Goal: Contribute content: Add original content to the website for others to see

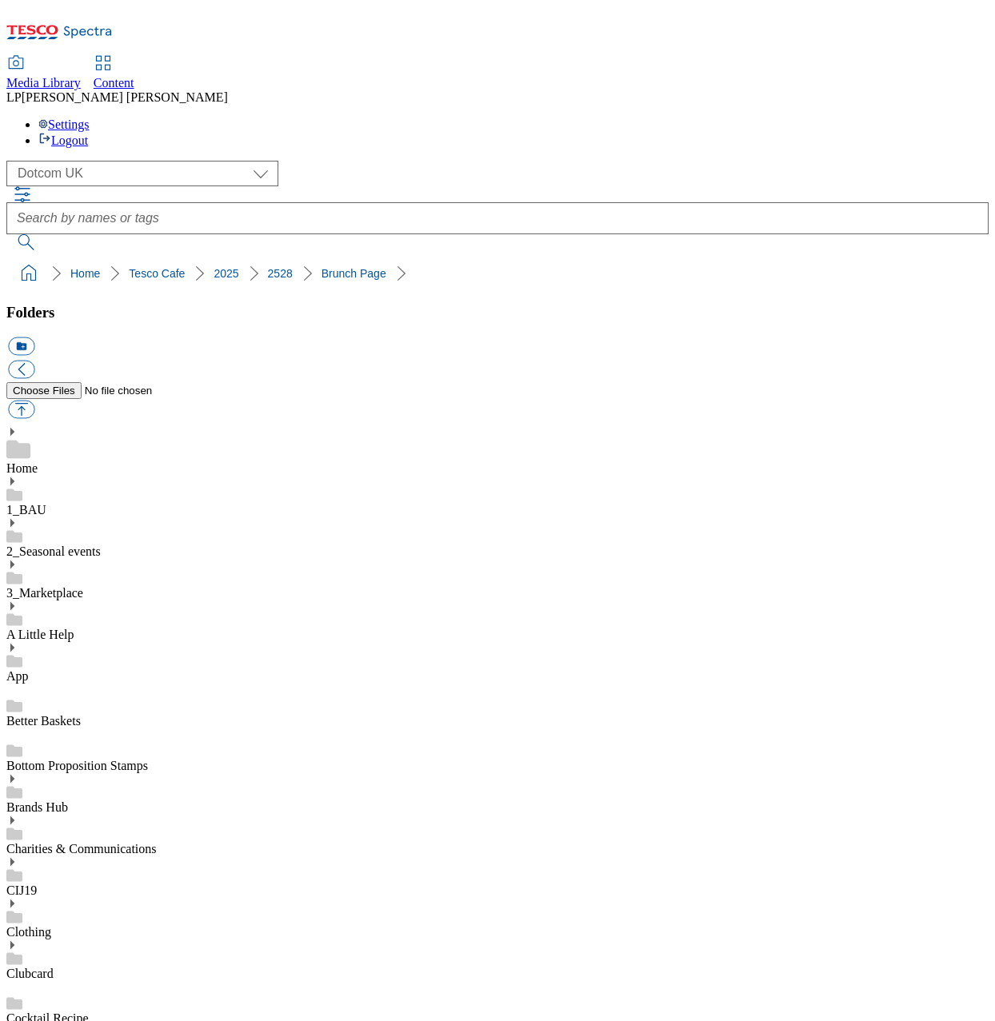
select select "flare-homepage"
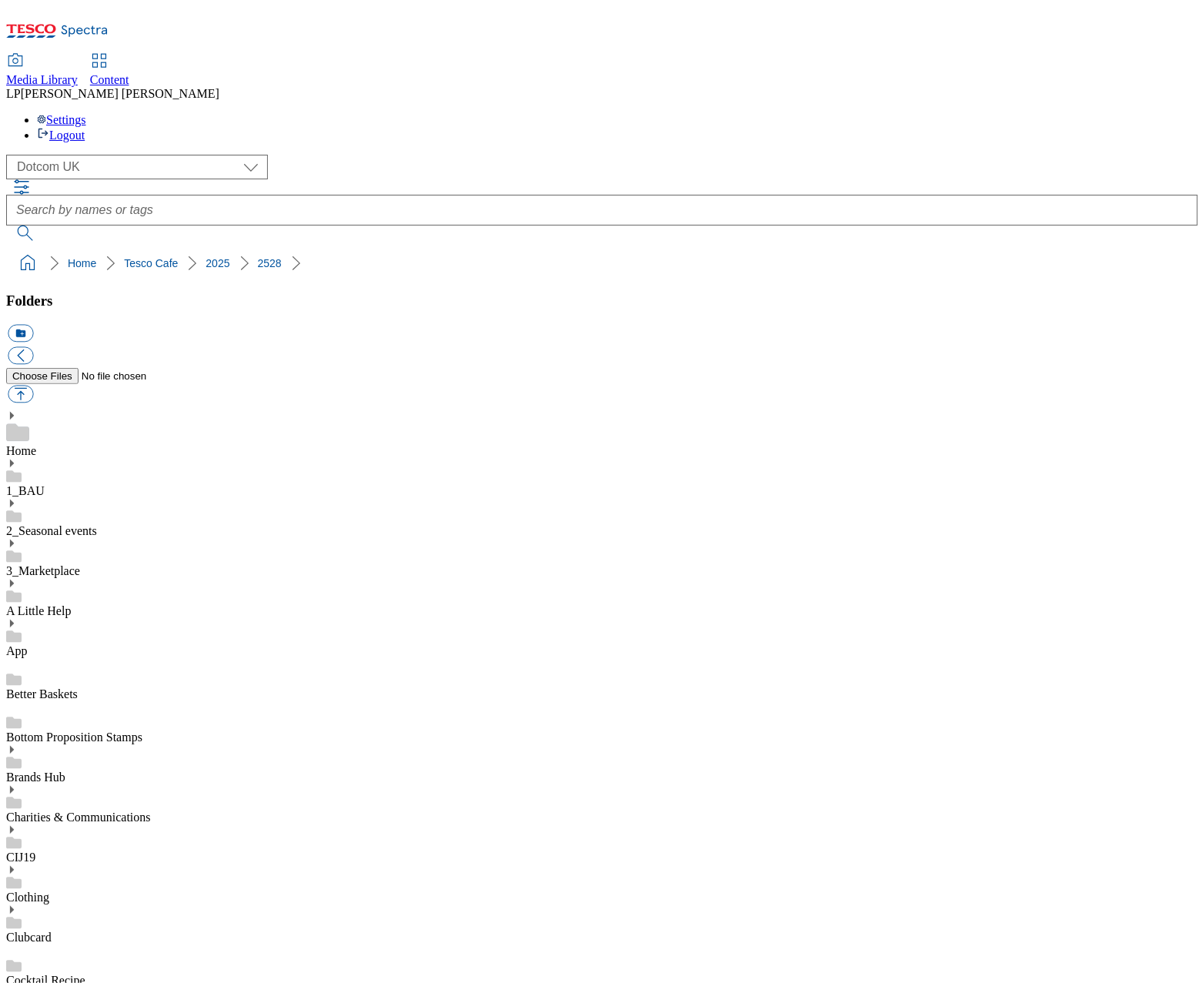
scroll to position [959, 0]
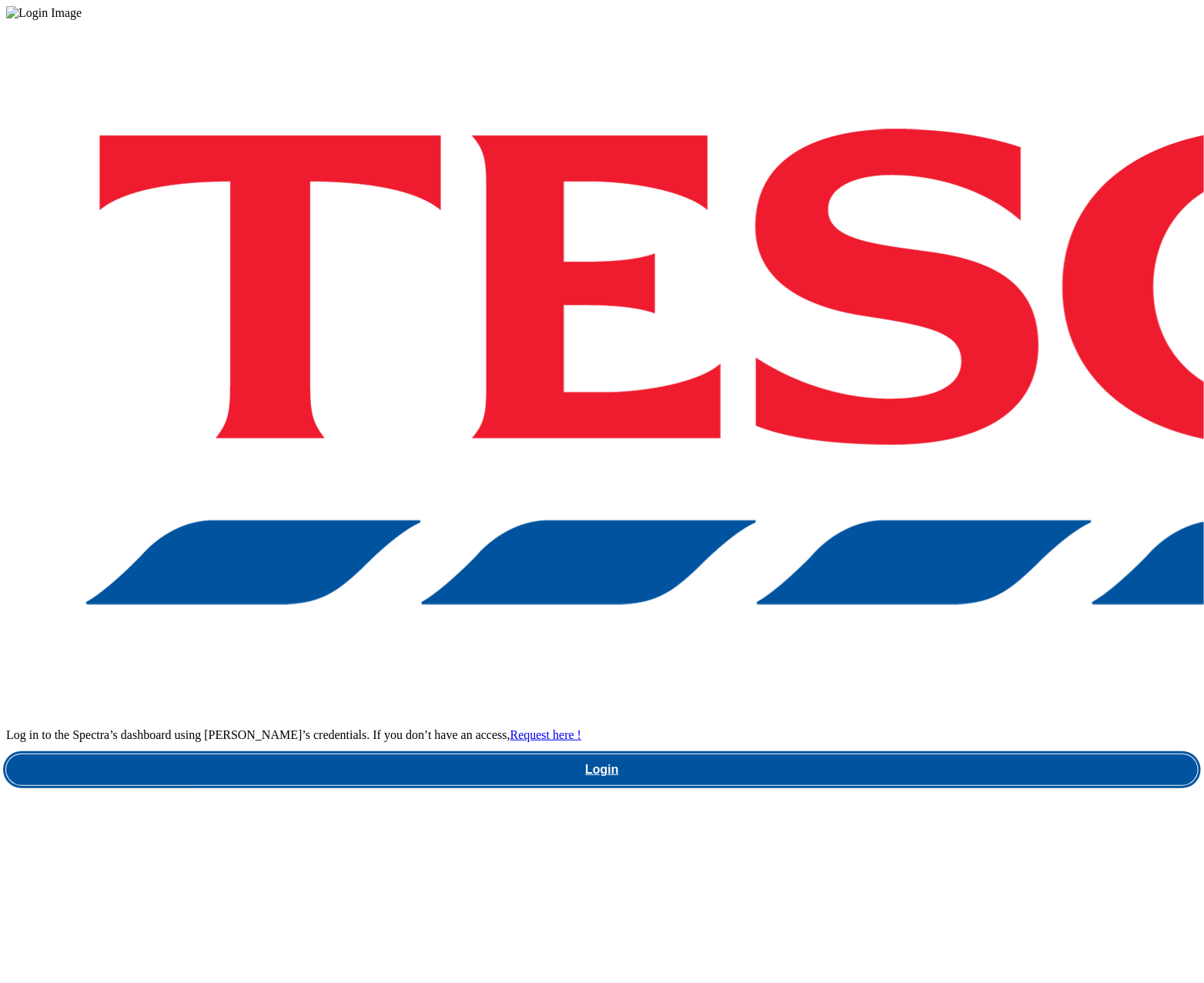
click at [826, 755] on link "Login" at bounding box center [602, 770] width 1191 height 31
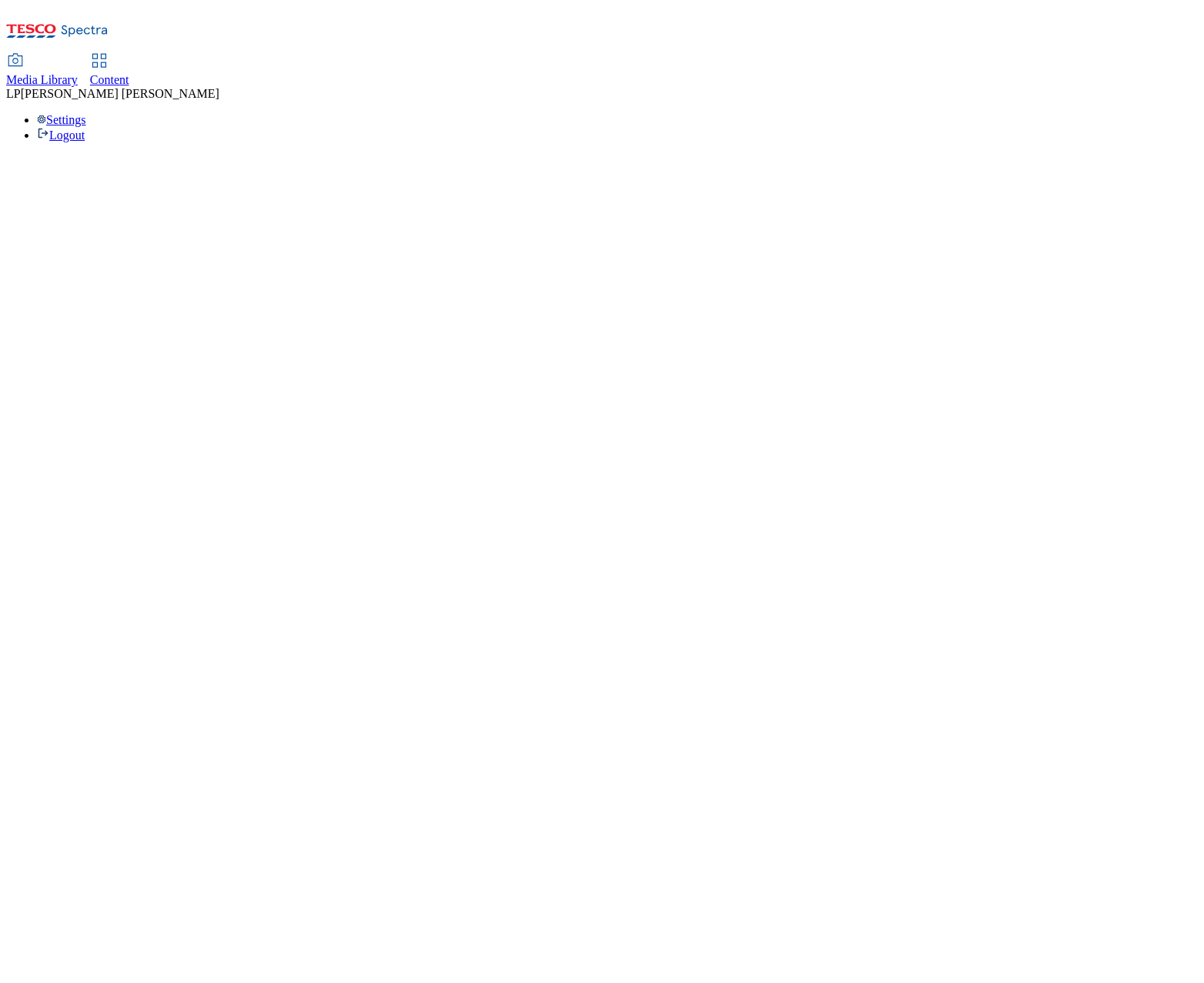
select select "flare-homepage"
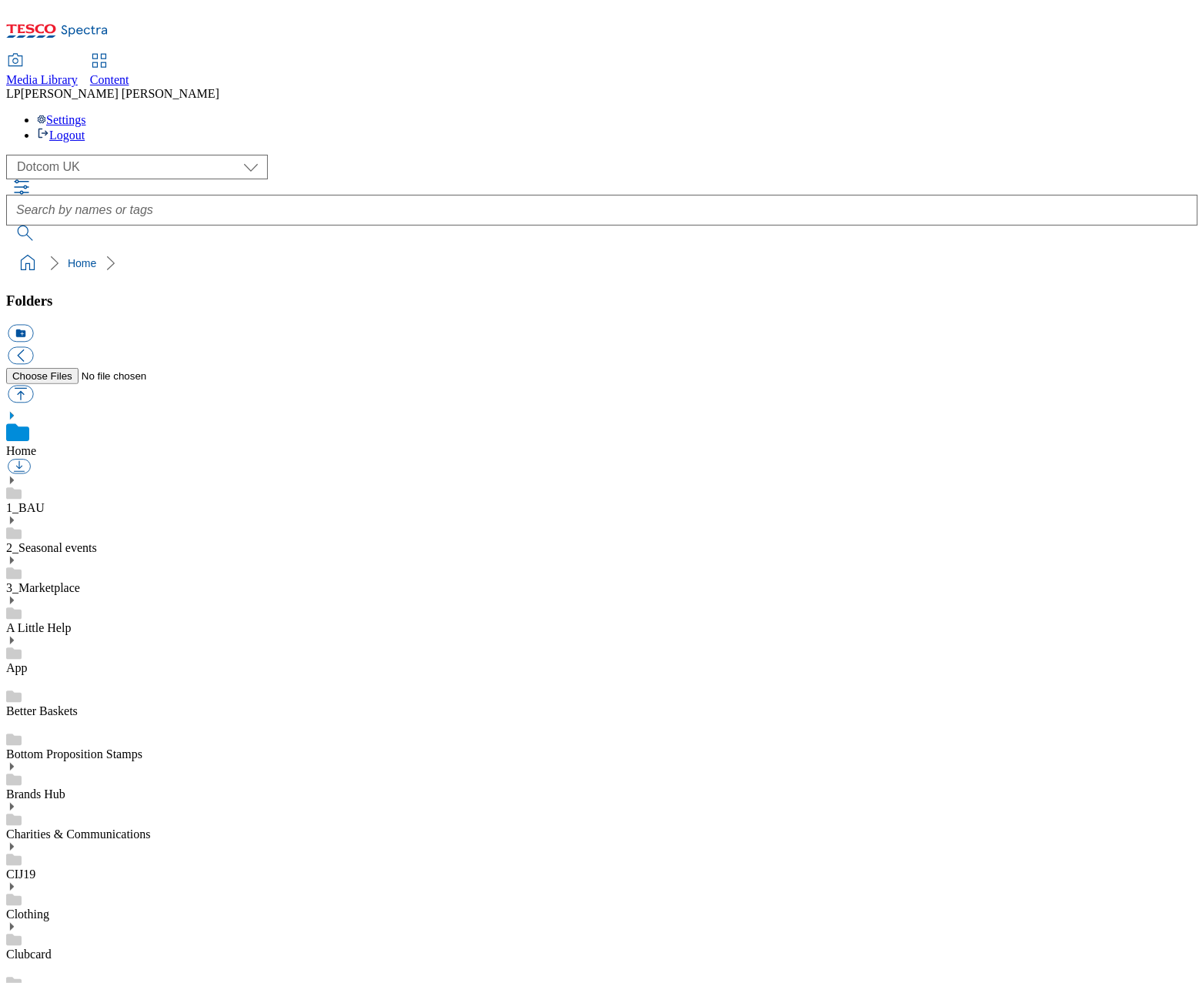
scroll to position [639, 0]
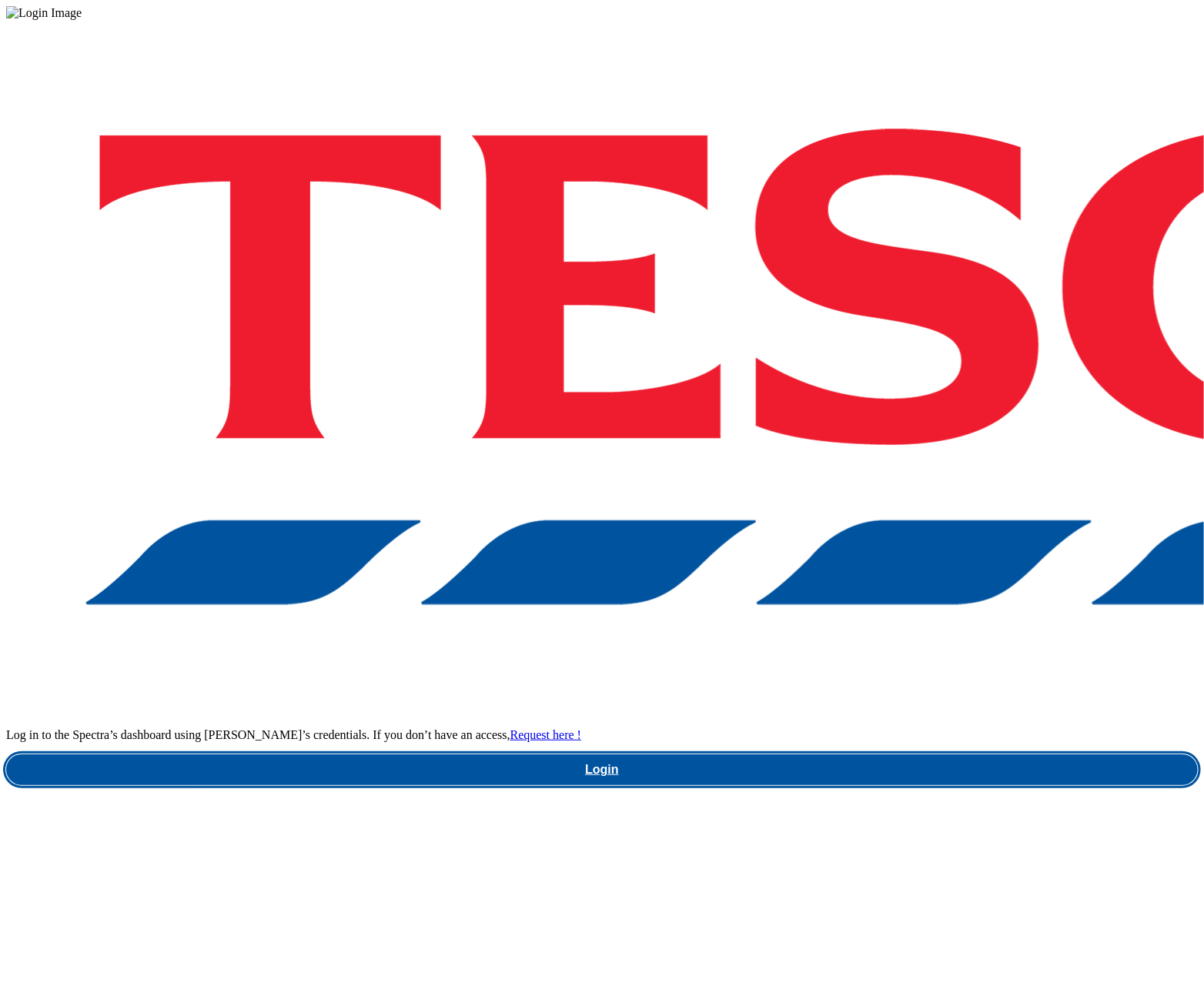
click at [814, 755] on link "Login" at bounding box center [602, 770] width 1191 height 31
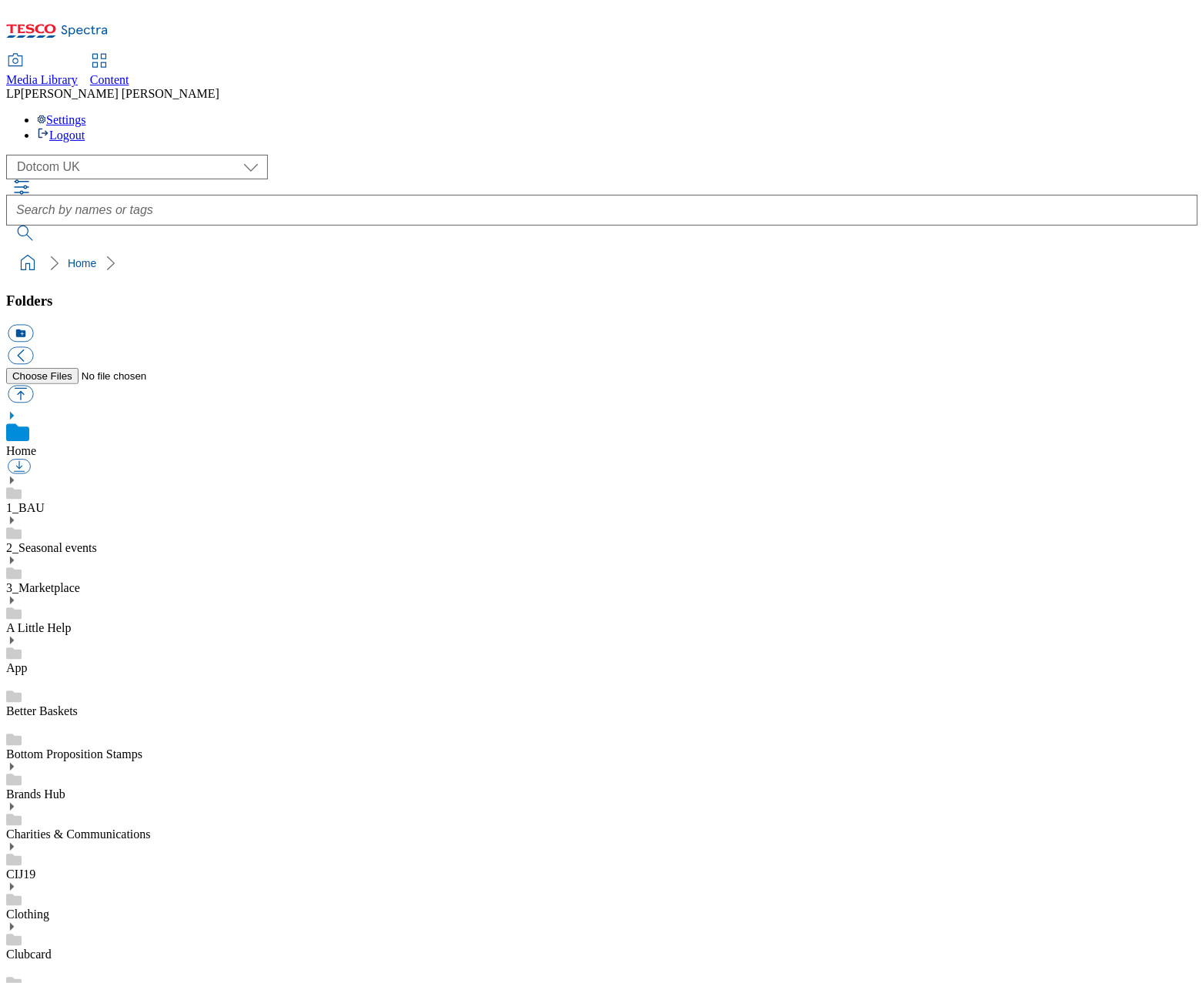
scroll to position [2, 0]
click at [17, 475] on icon at bounding box center [11, 479] width 11 height 11
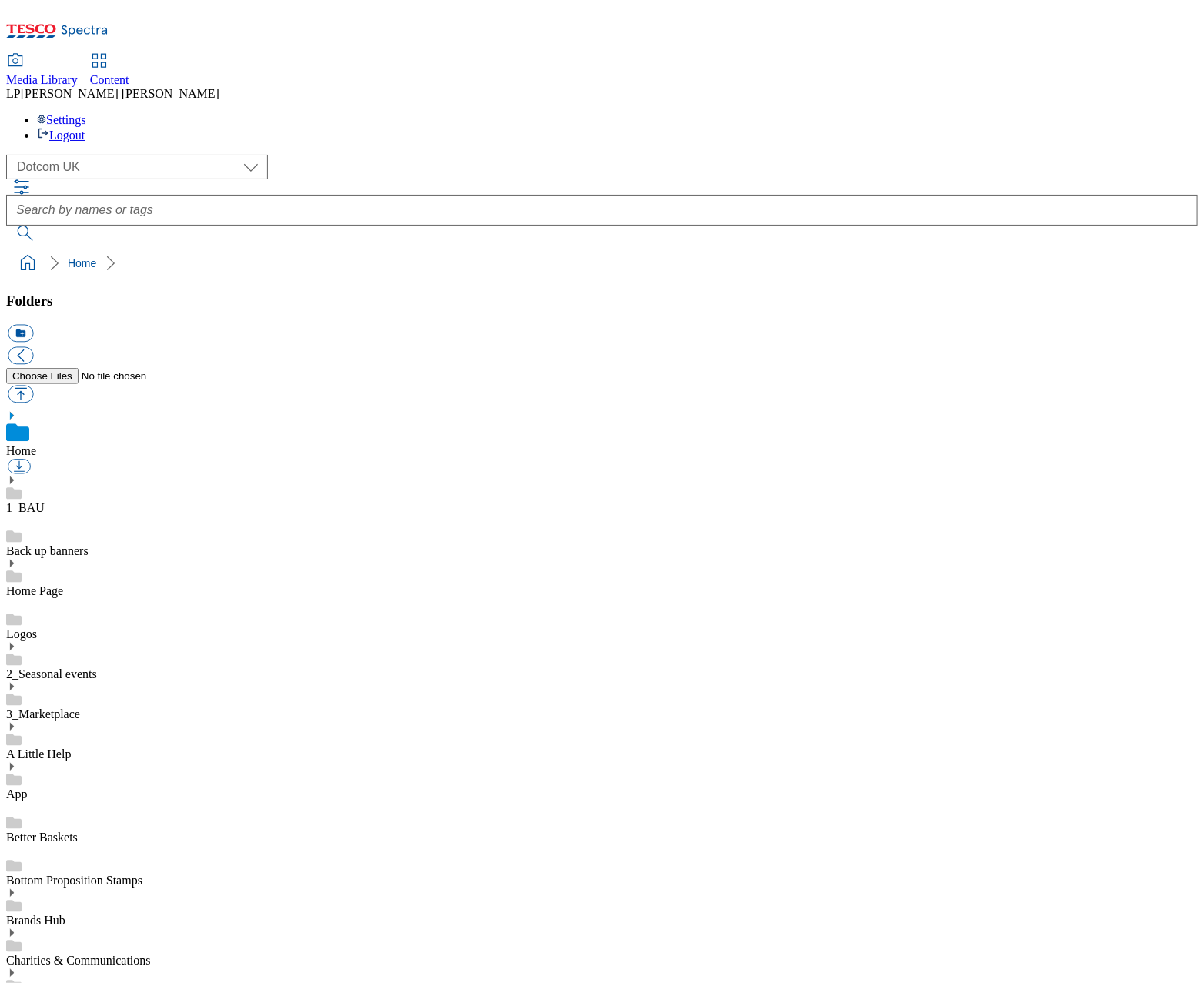
scroll to position [712, 0]
click at [98, 155] on select "Clubcard Marketing Demo Dotcom [GEOGRAPHIC_DATA] Emails GHS Marketing UK GHS Pr…" at bounding box center [137, 168] width 262 height 25
click at [10, 155] on select "Clubcard Marketing Demo Dotcom [GEOGRAPHIC_DATA] Emails GHS Marketing UK GHS Pr…" at bounding box center [137, 168] width 262 height 25
click at [17, 558] on icon at bounding box center [11, 563] width 11 height 11
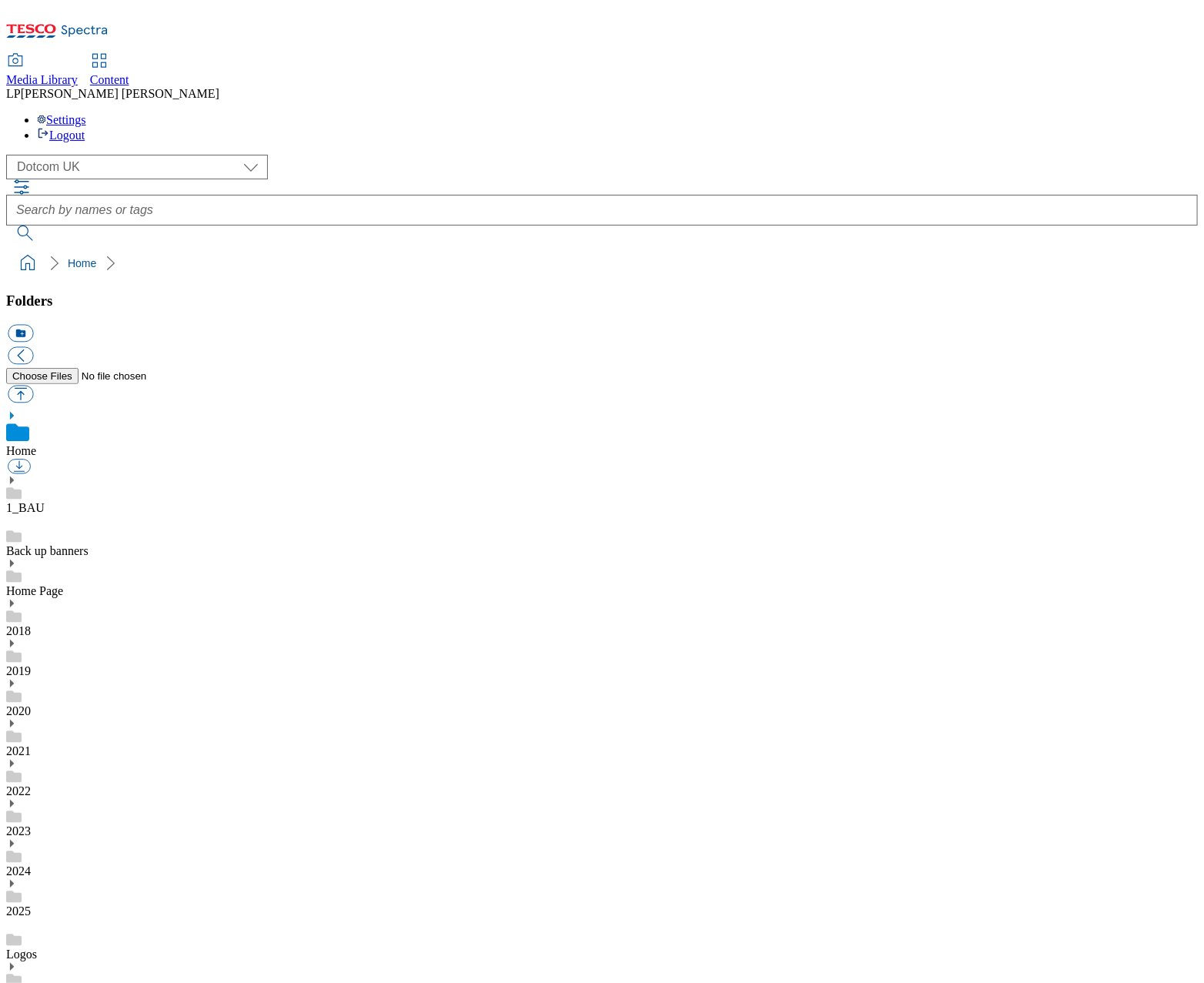
click at [13, 880] on use at bounding box center [12, 884] width 4 height 8
click at [75, 155] on select "Clubcard Marketing Demo Dotcom [GEOGRAPHIC_DATA] Emails GHS Marketing UK GHS Pr…" at bounding box center [137, 168] width 262 height 25
click at [10, 155] on select "Clubcard Marketing Demo Dotcom [GEOGRAPHIC_DATA] Emails GHS Marketing UK GHS Pr…" at bounding box center [137, 168] width 262 height 25
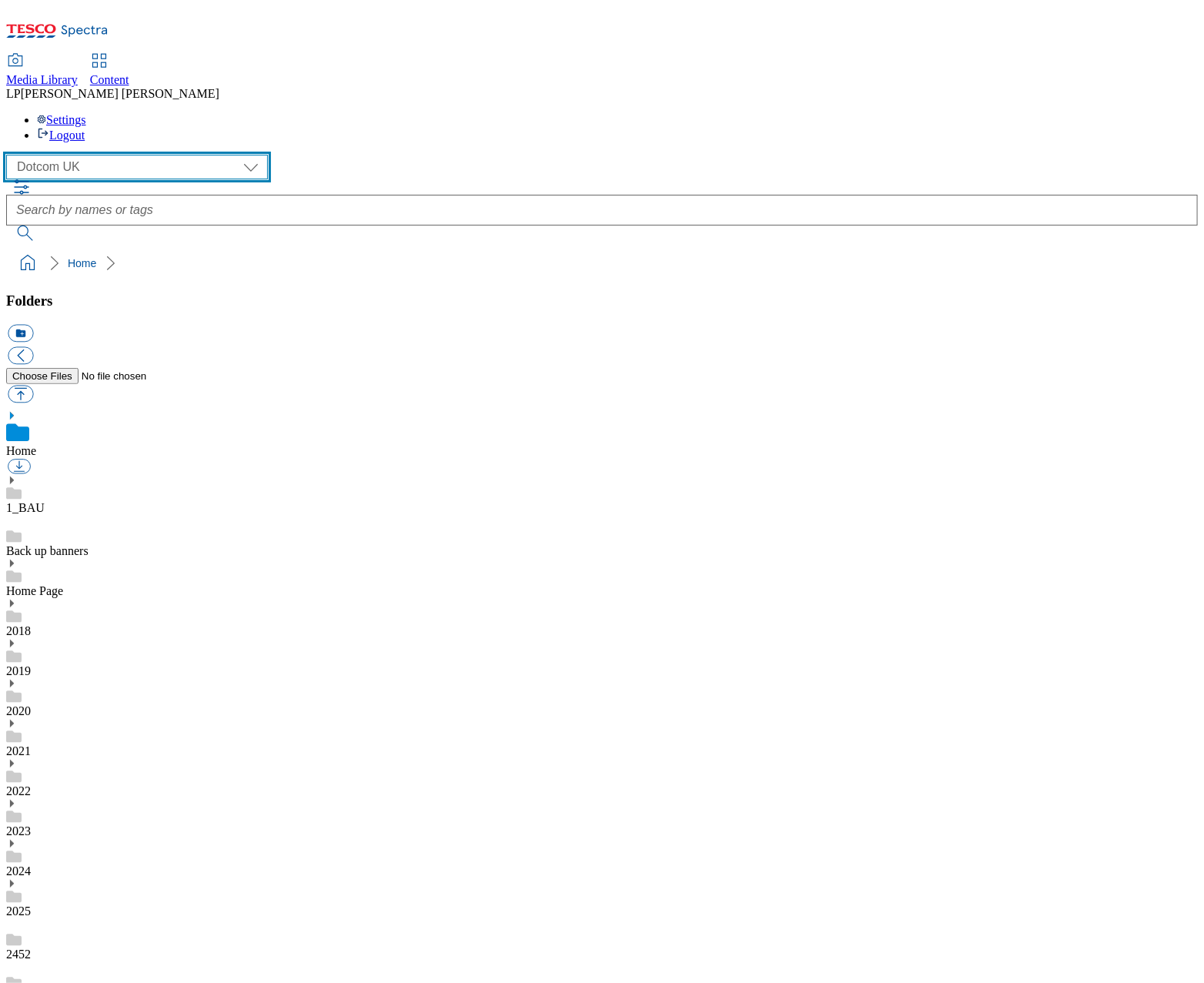
click at [74, 155] on select "Clubcard Marketing Demo Dotcom [GEOGRAPHIC_DATA] Emails GHS Marketing UK GHS Pr…" at bounding box center [137, 168] width 262 height 25
click at [10, 155] on select "Clubcard Marketing Demo Dotcom [GEOGRAPHIC_DATA] Emails GHS Marketing UK GHS Pr…" at bounding box center [137, 168] width 262 height 25
click at [71, 155] on select "Clubcard Marketing Demo Dotcom [GEOGRAPHIC_DATA] Emails GHS Marketing UK GHS Pr…" at bounding box center [137, 168] width 262 height 25
select select "flare-homepage"
click at [10, 155] on select "Clubcard Marketing Demo Dotcom [GEOGRAPHIC_DATA] Emails GHS Marketing UK GHS Pr…" at bounding box center [137, 168] width 262 height 25
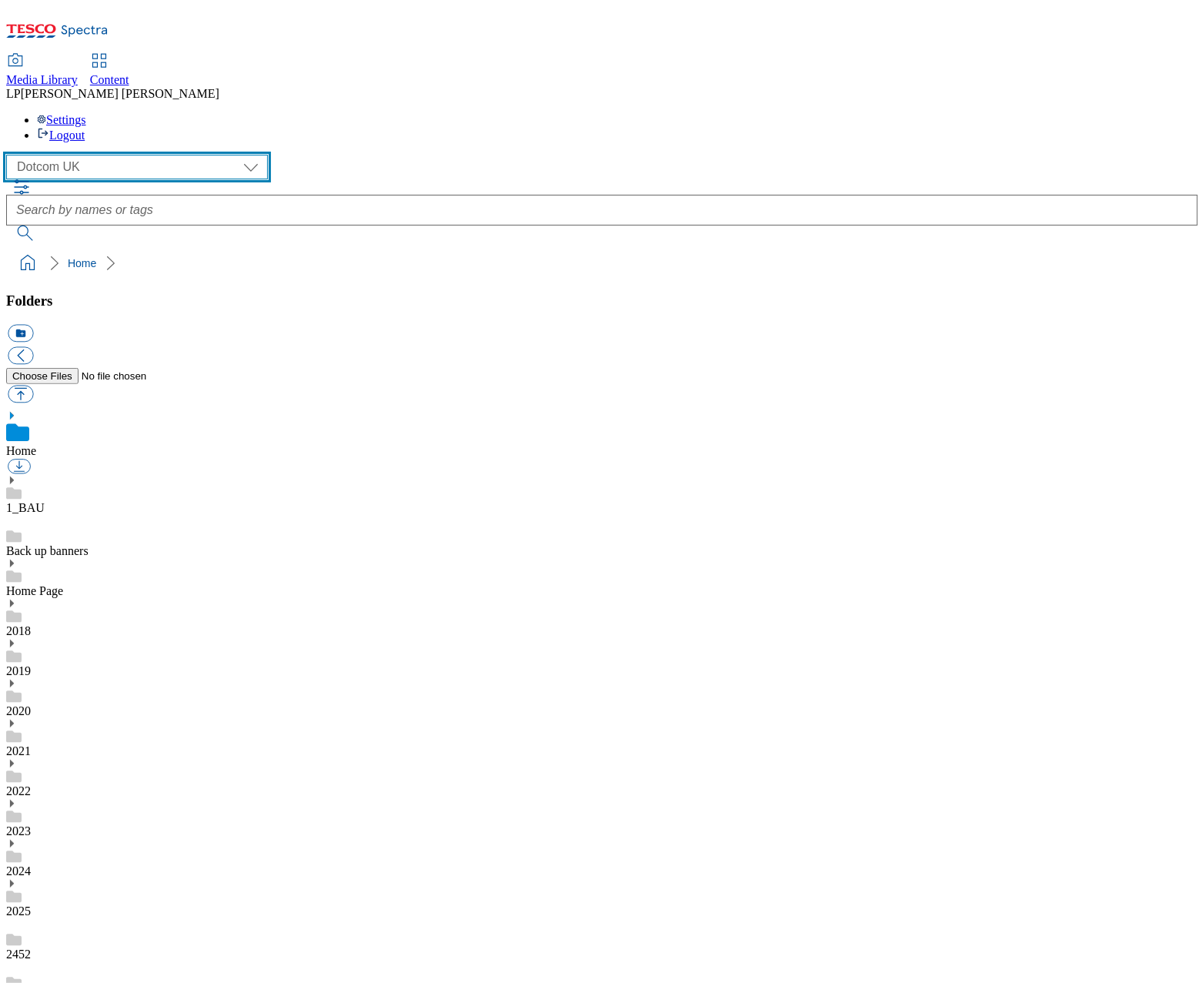
scroll to position [712, 0]
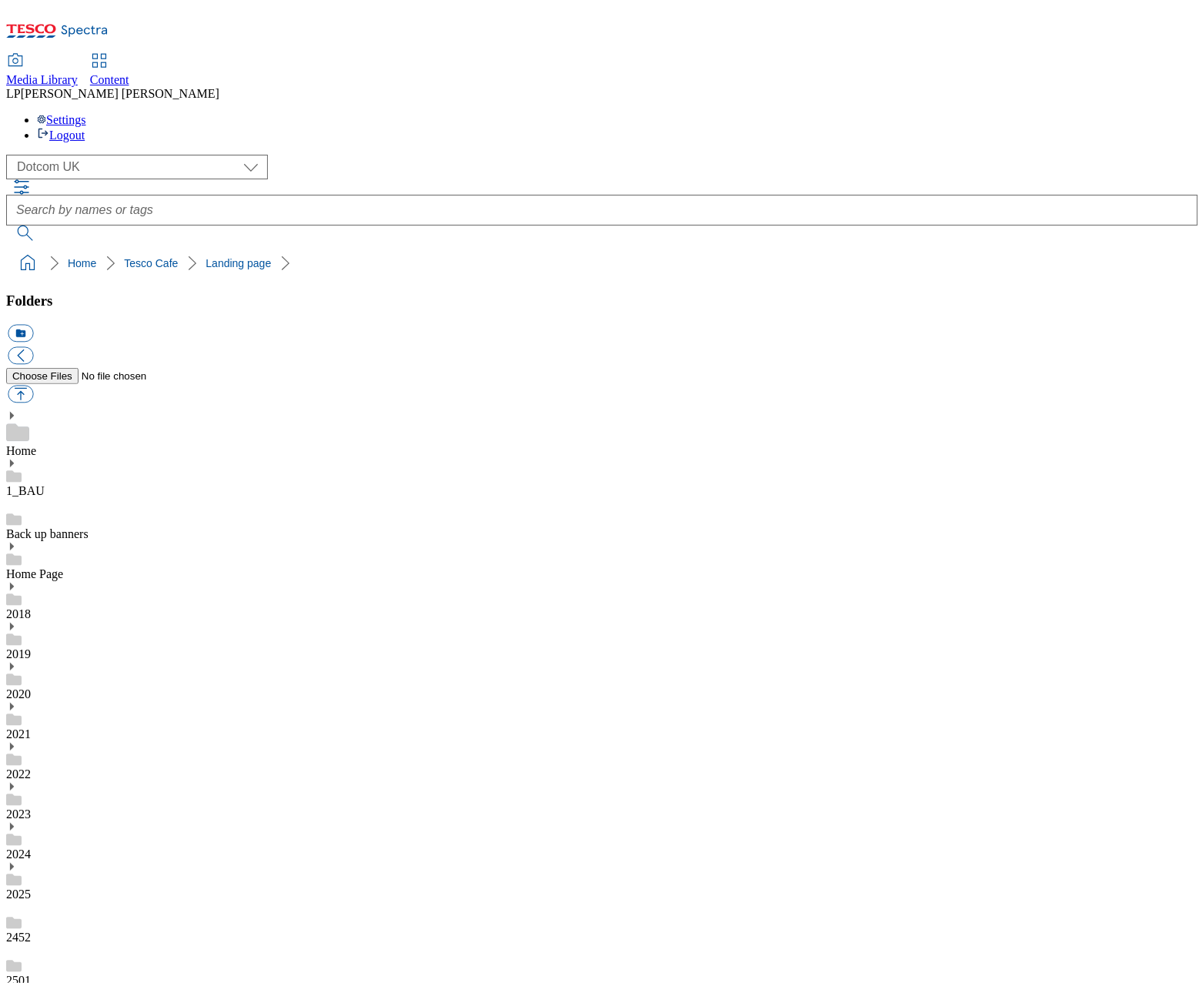
click at [33, 386] on button "button" at bounding box center [20, 395] width 25 height 17
click at [424, 196] on div "( optional ) Clubcard Marketing Demo Dotcom [GEOGRAPHIC_DATA] Emails GHS Market…" at bounding box center [602, 217] width 1191 height 123
click at [33, 386] on button "button" at bounding box center [20, 395] width 25 height 17
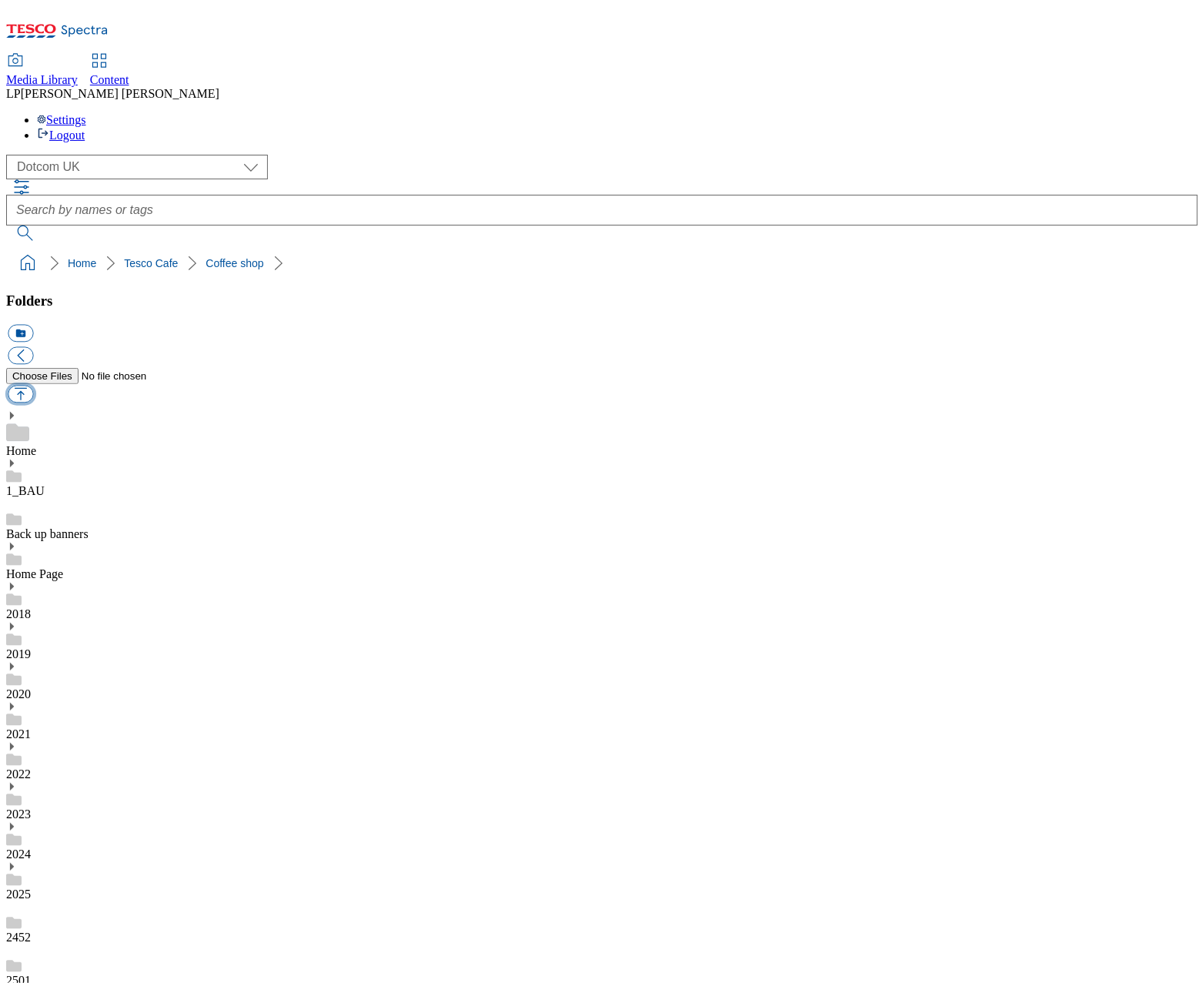
type input "C:\fakepath\TCS Autumn 2025 Allergen Matrix e [DATE].pdf"
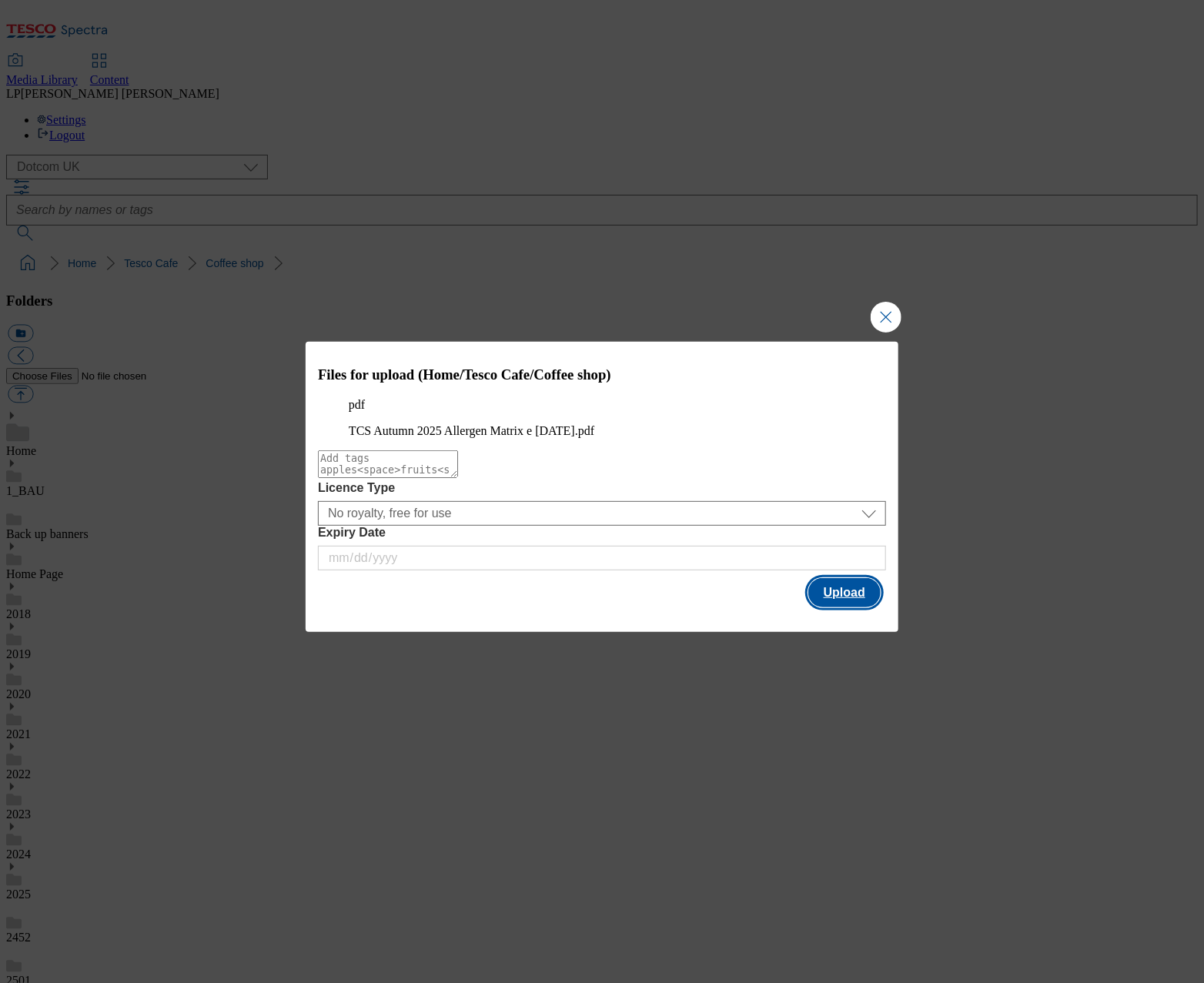
click at [828, 608] on button "Upload" at bounding box center [844, 593] width 72 height 29
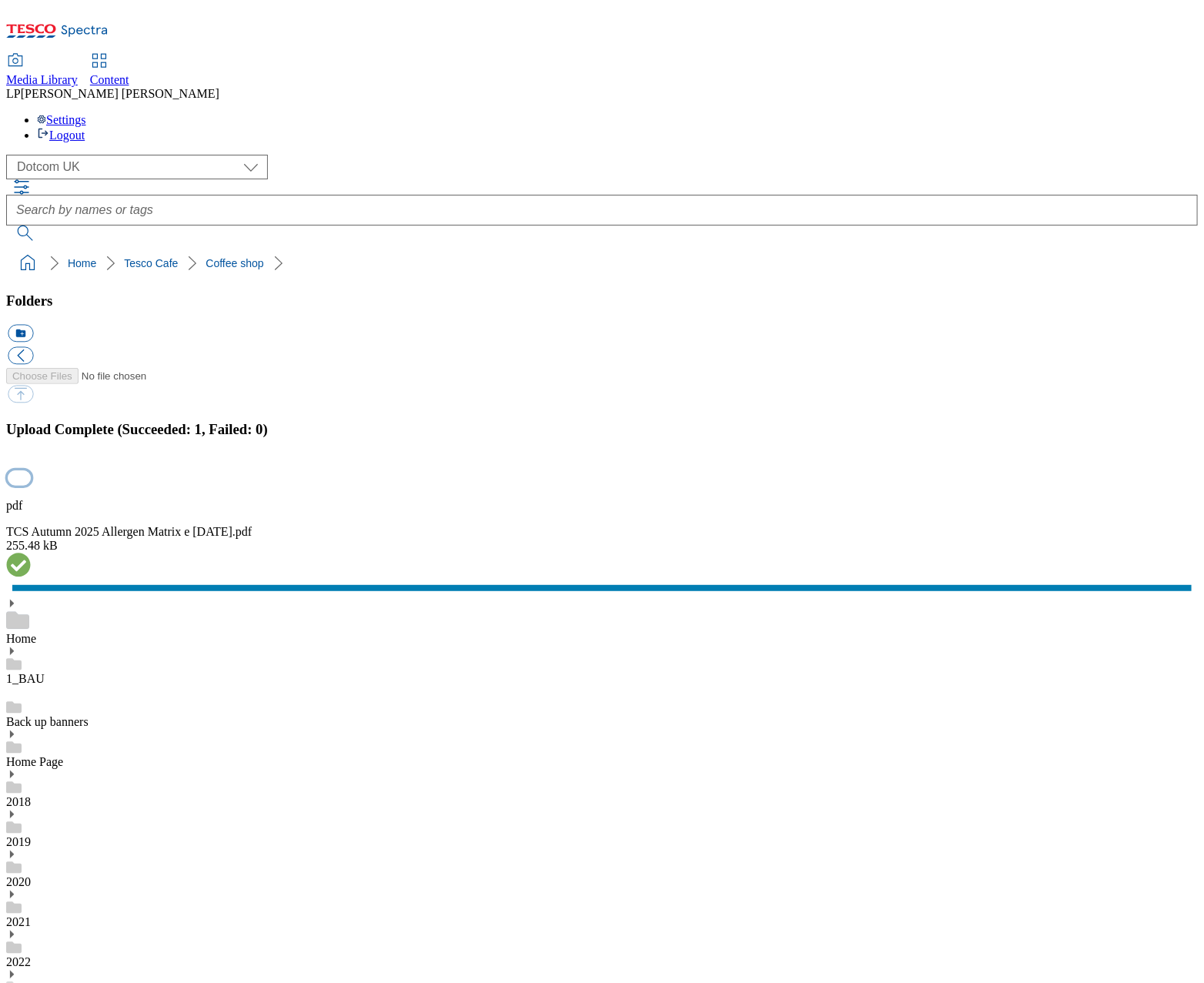
click at [31, 485] on button "button" at bounding box center [19, 478] width 23 height 14
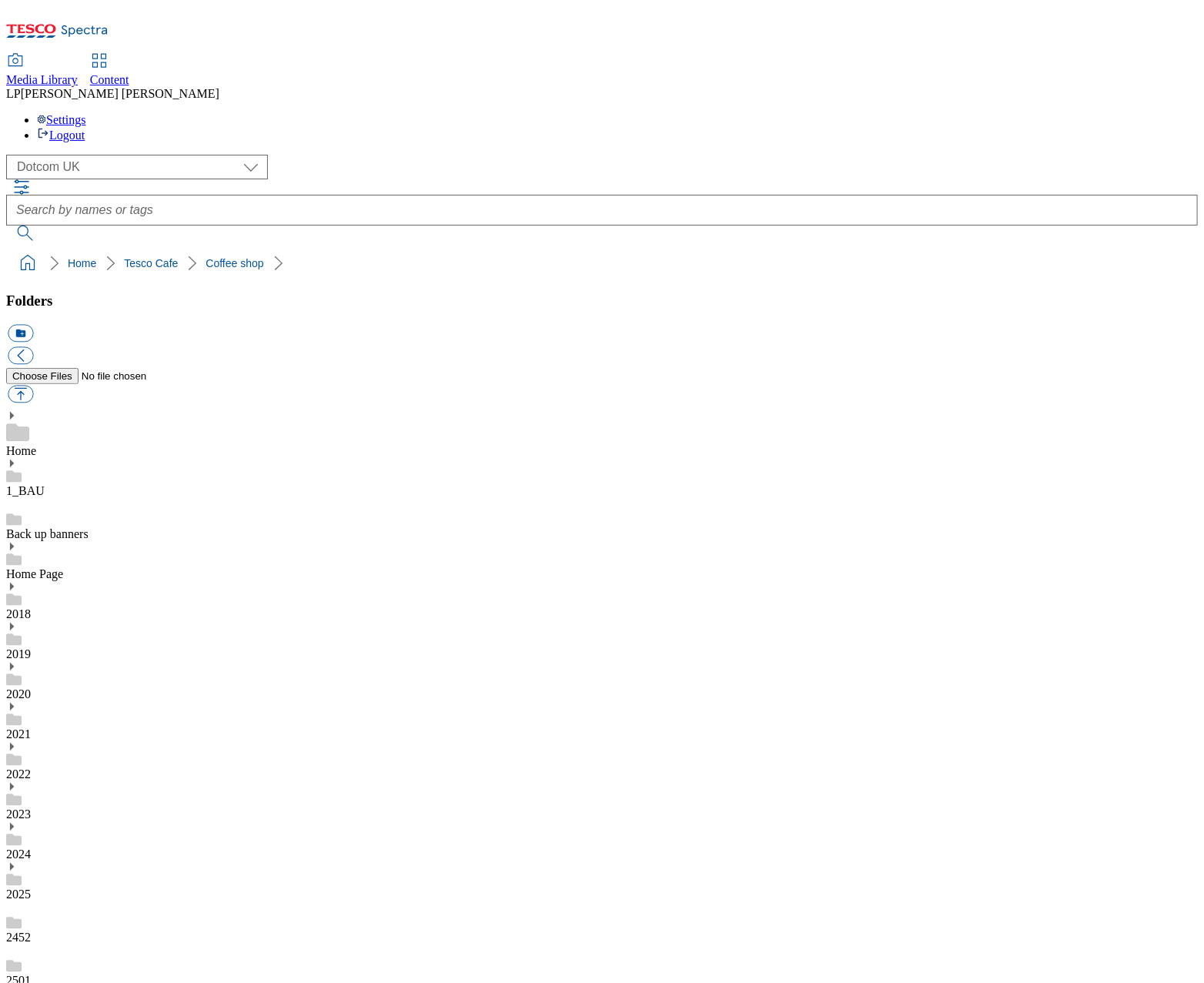
click at [33, 386] on button "button" at bounding box center [20, 395] width 25 height 17
type input "C:\fakepath\Autumn 2025 NI Allergen Matrix [DATE].pdf"
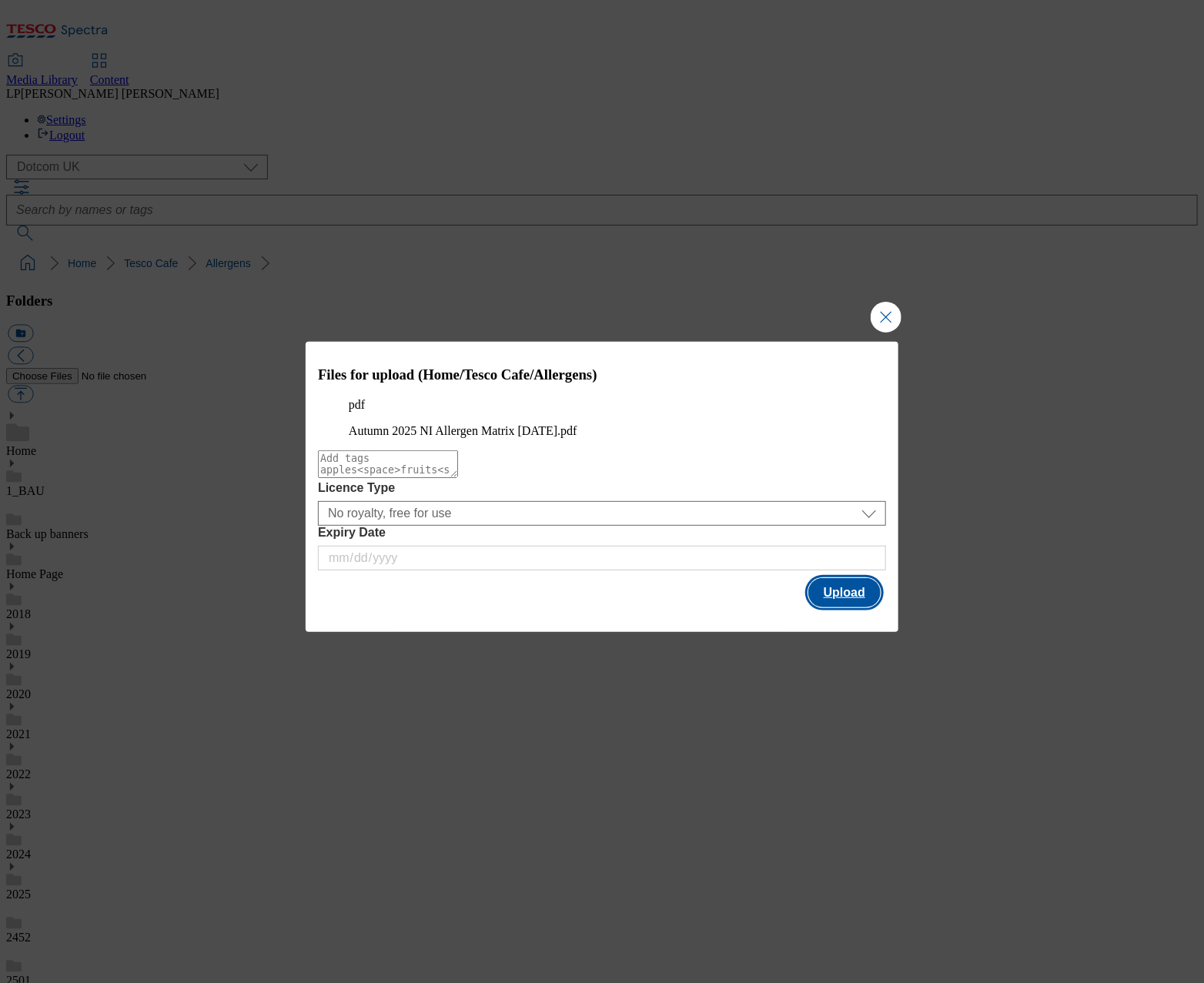
click at [854, 608] on button "Upload" at bounding box center [844, 593] width 72 height 29
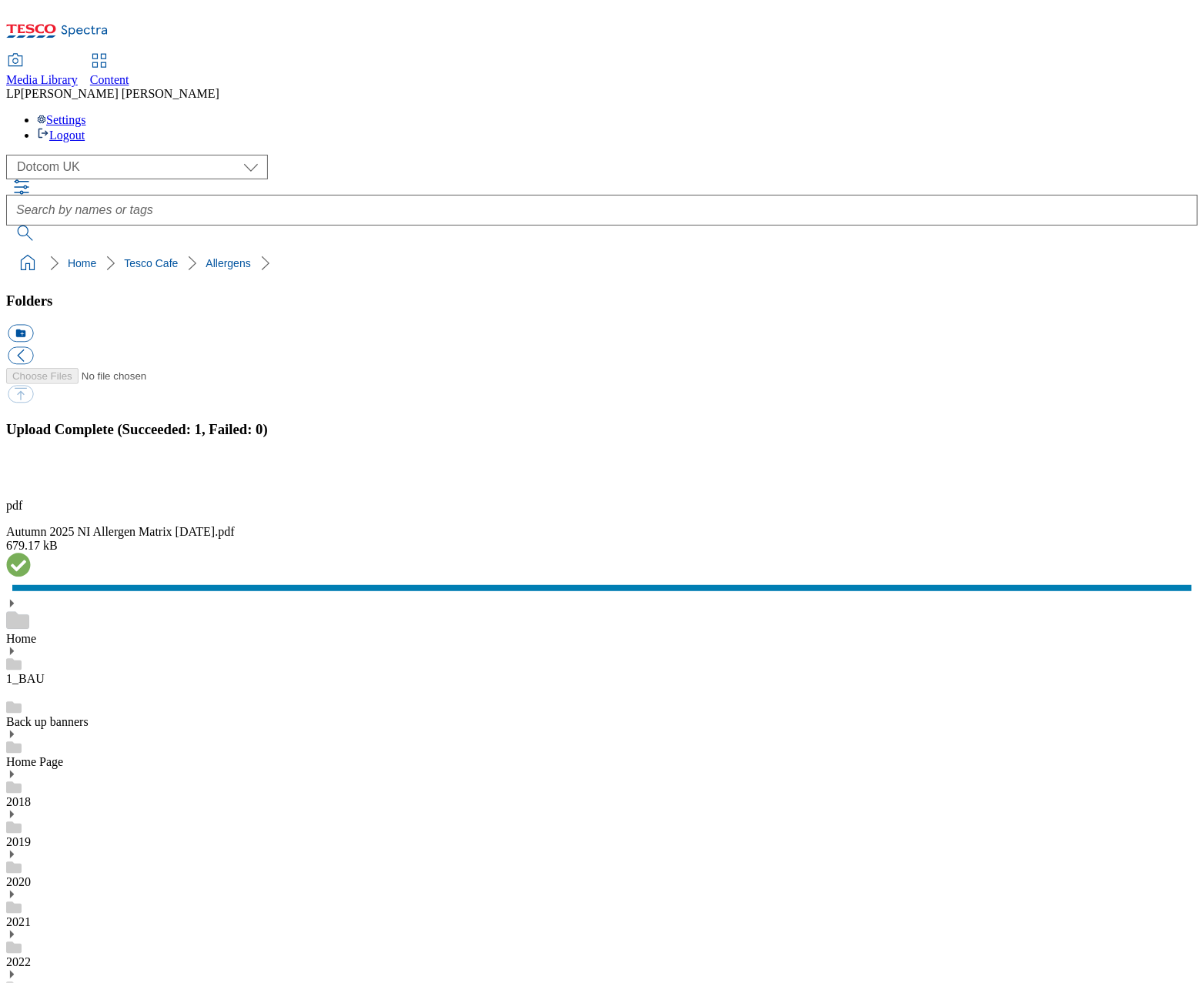
click at [31, 485] on button "button" at bounding box center [19, 478] width 23 height 14
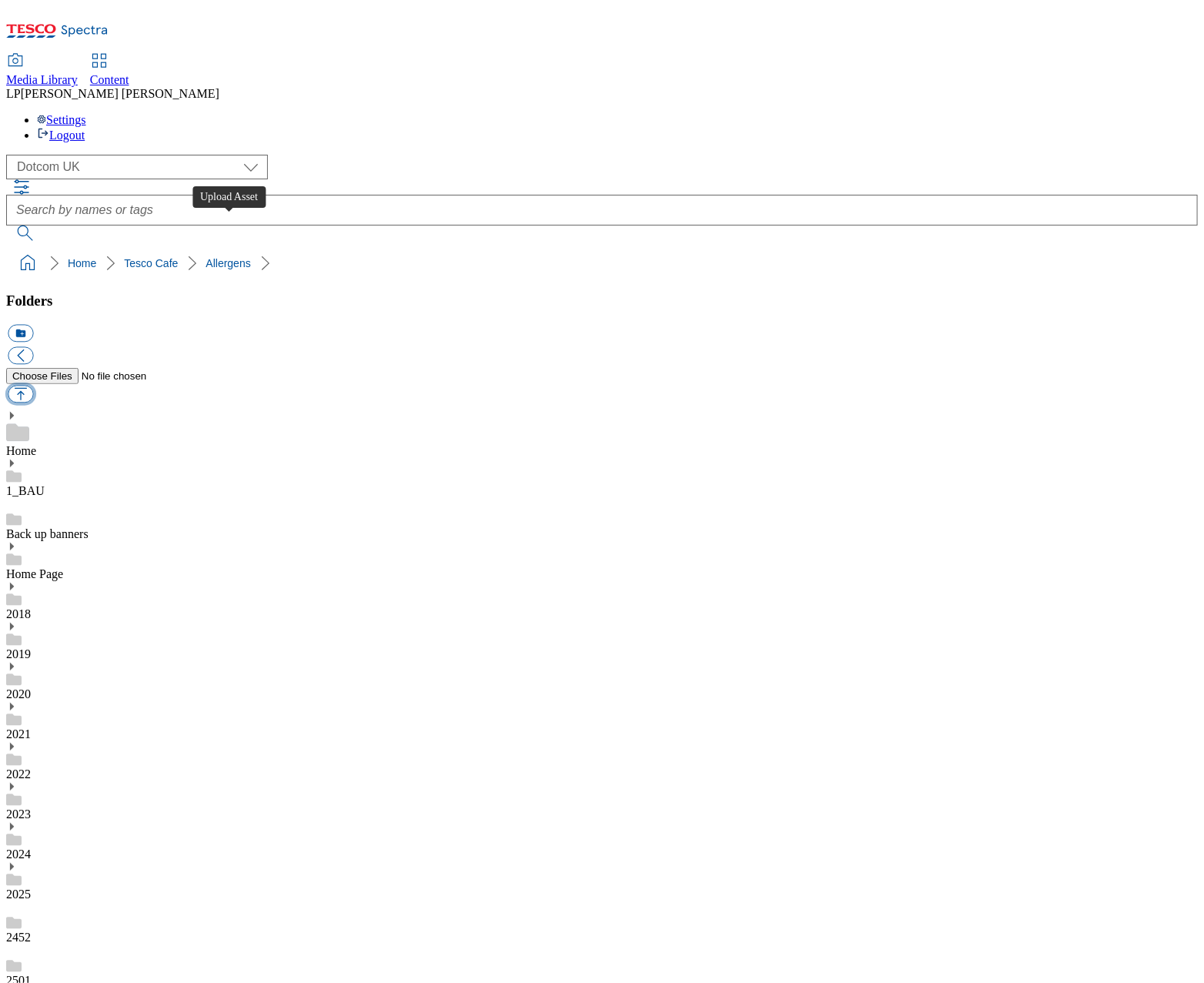
click at [33, 386] on button "button" at bounding box center [20, 395] width 25 height 17
type input "C:\fakepath\Autumn 2025 GB Allergen Matrix [DATE] (1).pdf"
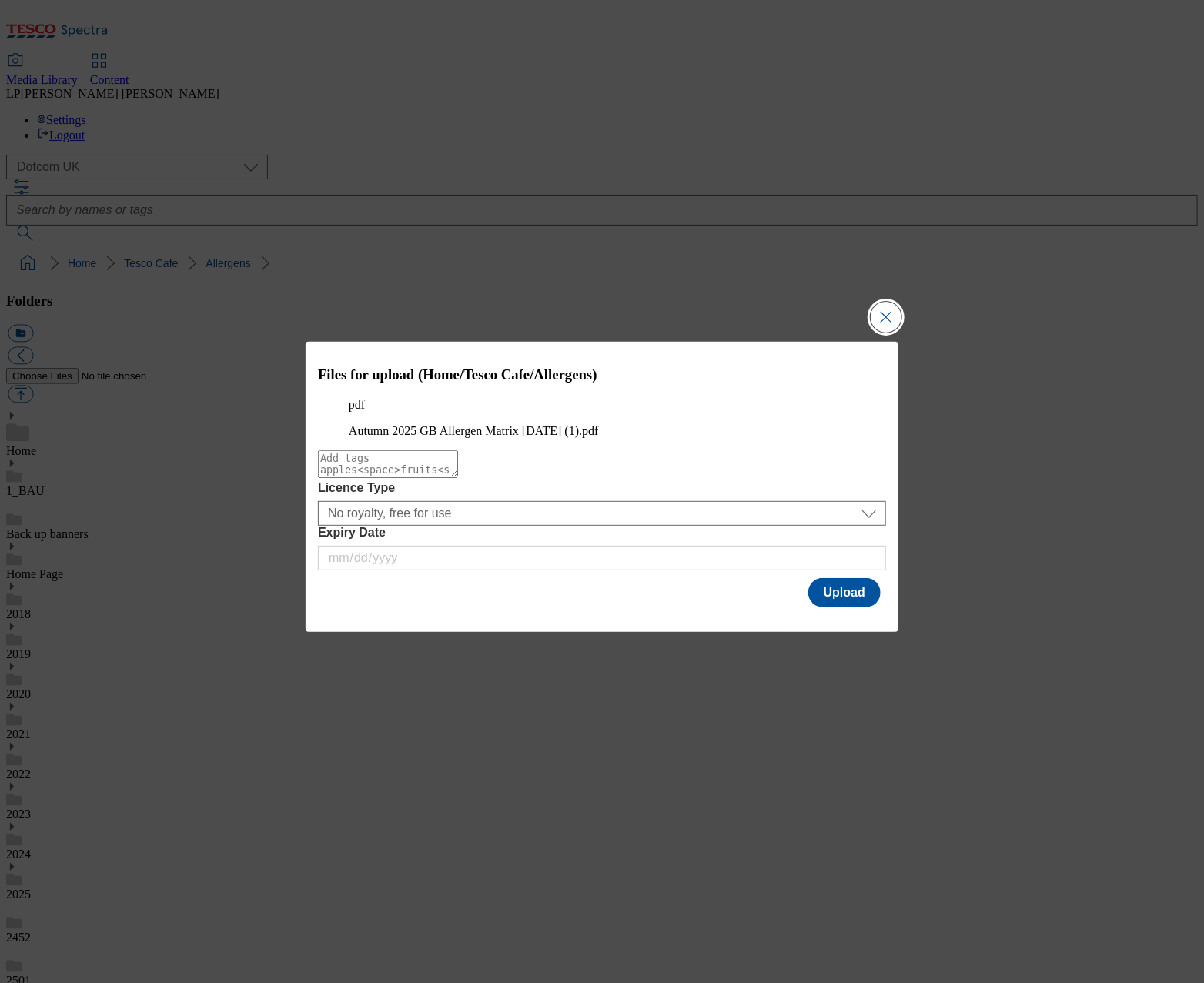
click at [883, 301] on button "Close Modal" at bounding box center [885, 317] width 31 height 31
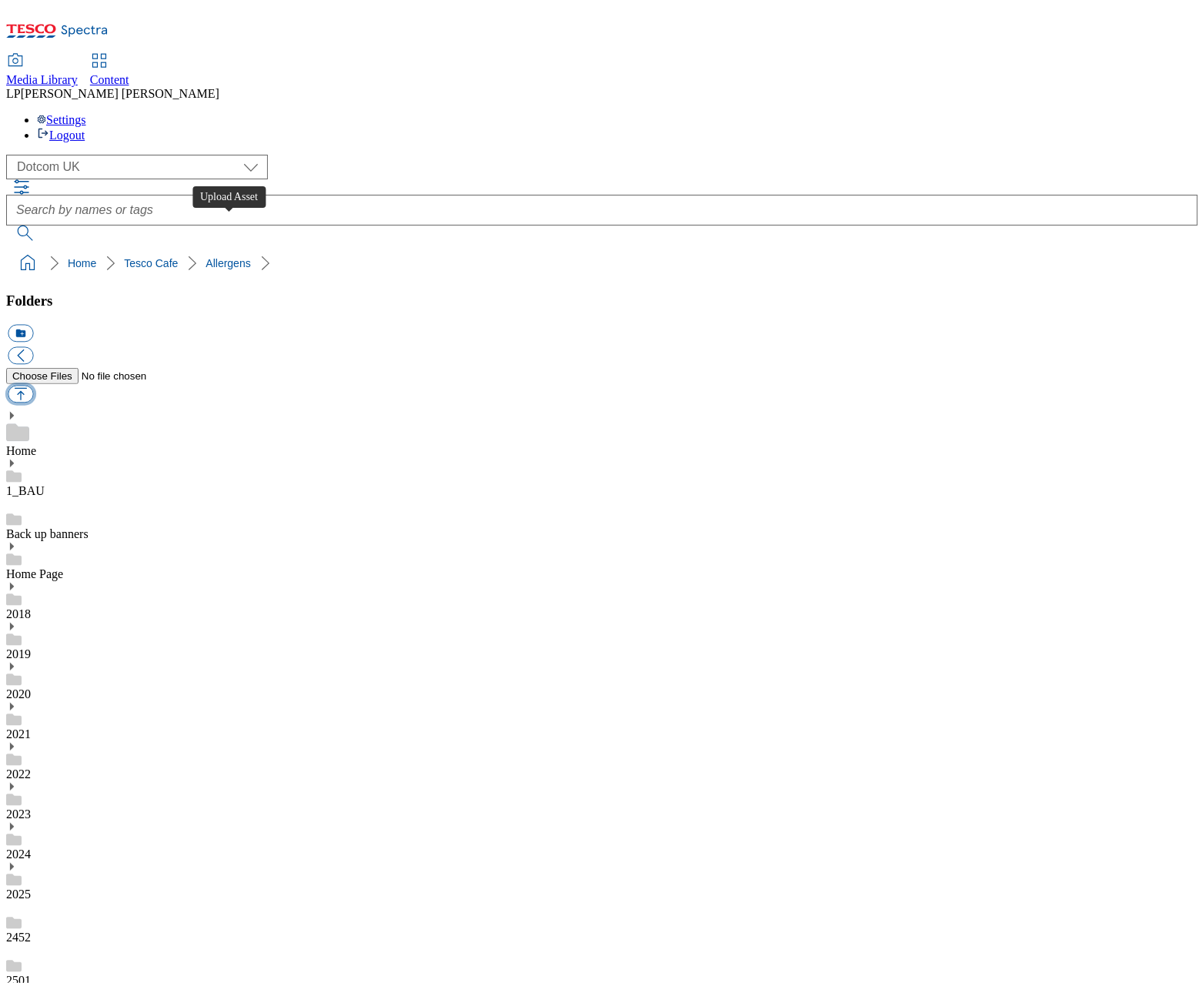
click at [33, 386] on button "button" at bounding box center [20, 395] width 25 height 17
type input "C:\fakepath\Autumn 2025 GB Allergen Matrix [DATE].pdf"
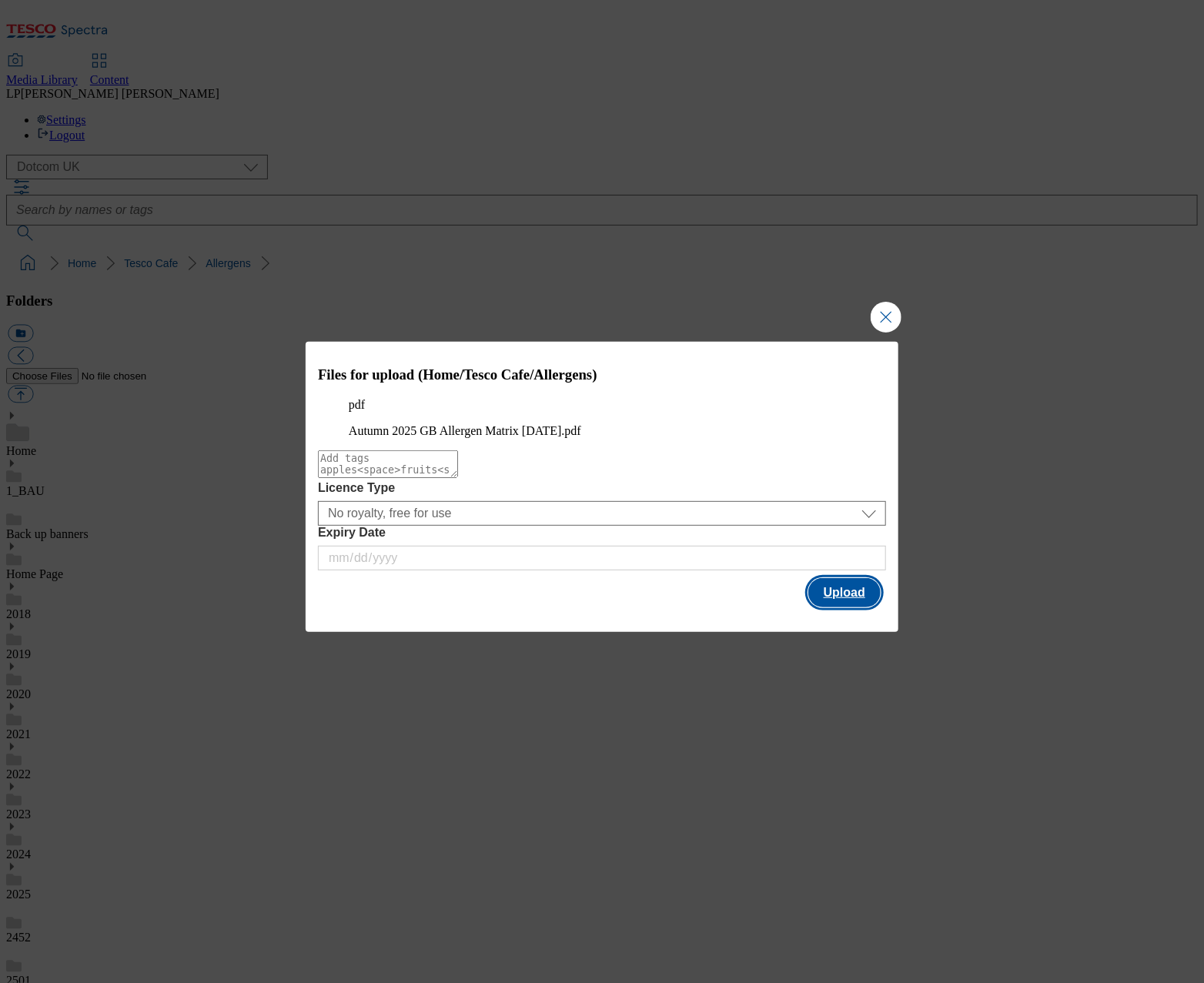
click at [839, 608] on button "Upload" at bounding box center [844, 593] width 72 height 29
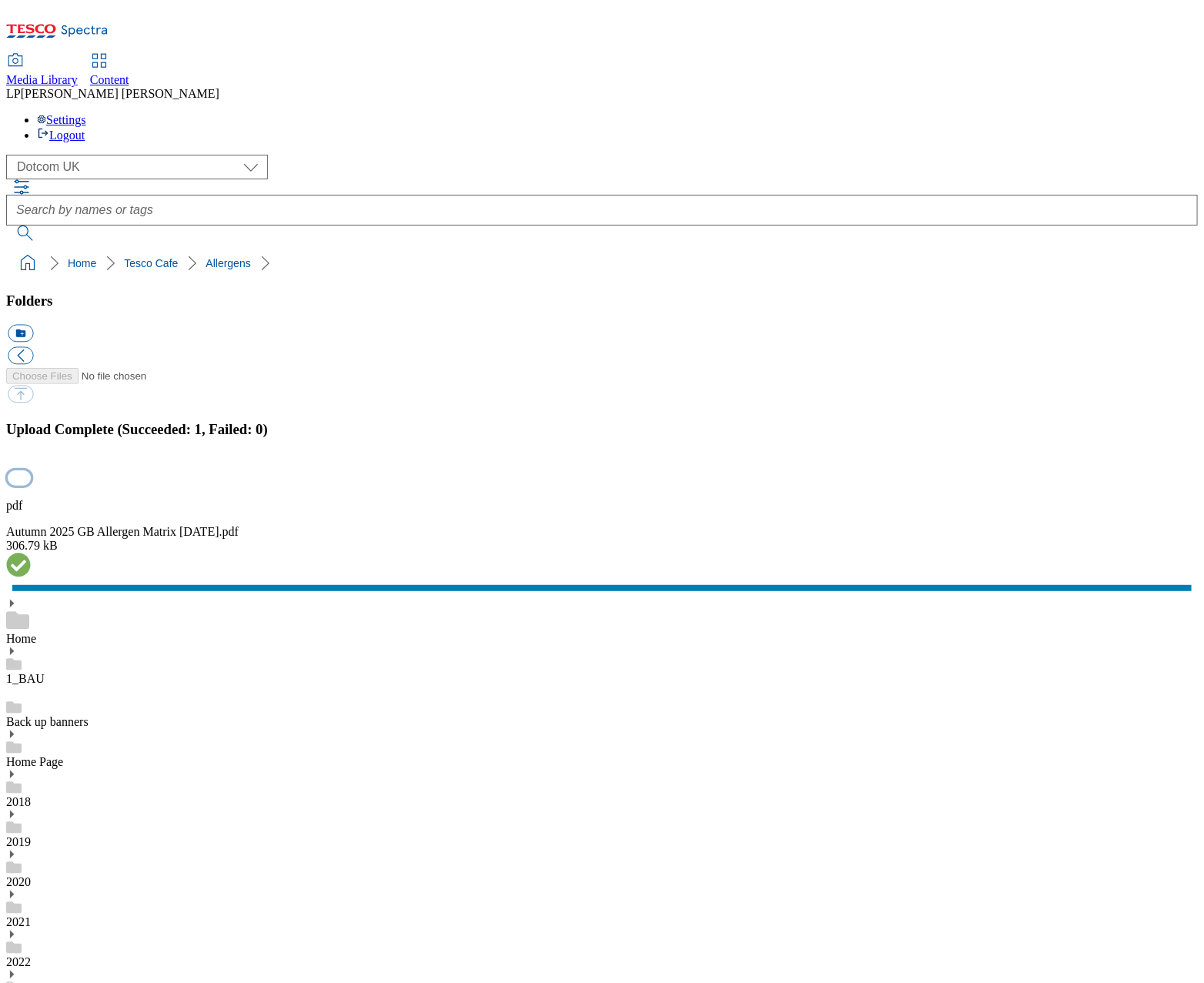
click at [31, 485] on button "button" at bounding box center [19, 478] width 23 height 14
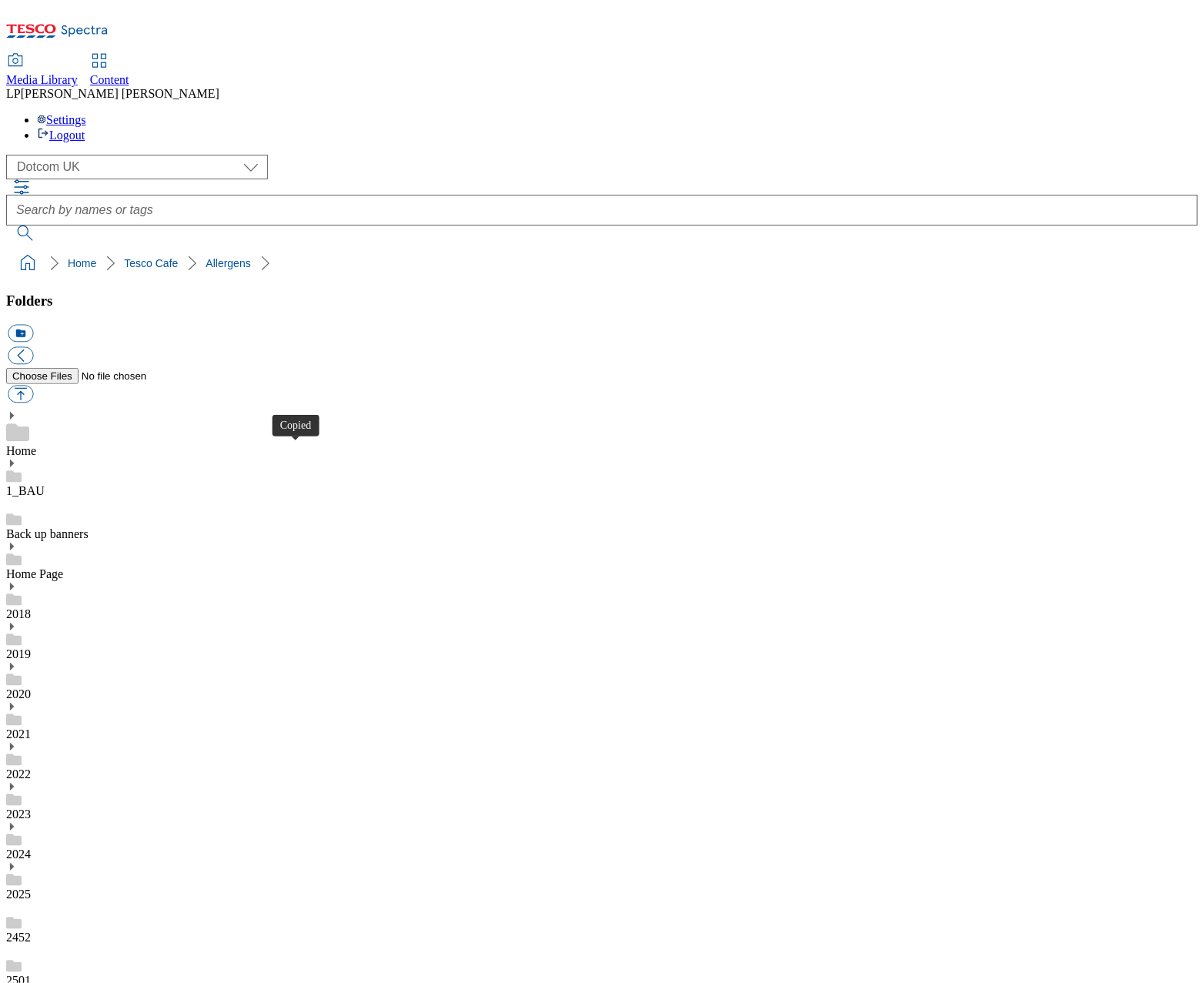
click at [33, 386] on button "button" at bounding box center [20, 395] width 25 height 17
type input "C:\fakepath\402-AUTUMN2025-1010-EASEL-A0-REMNI v2.pdf"
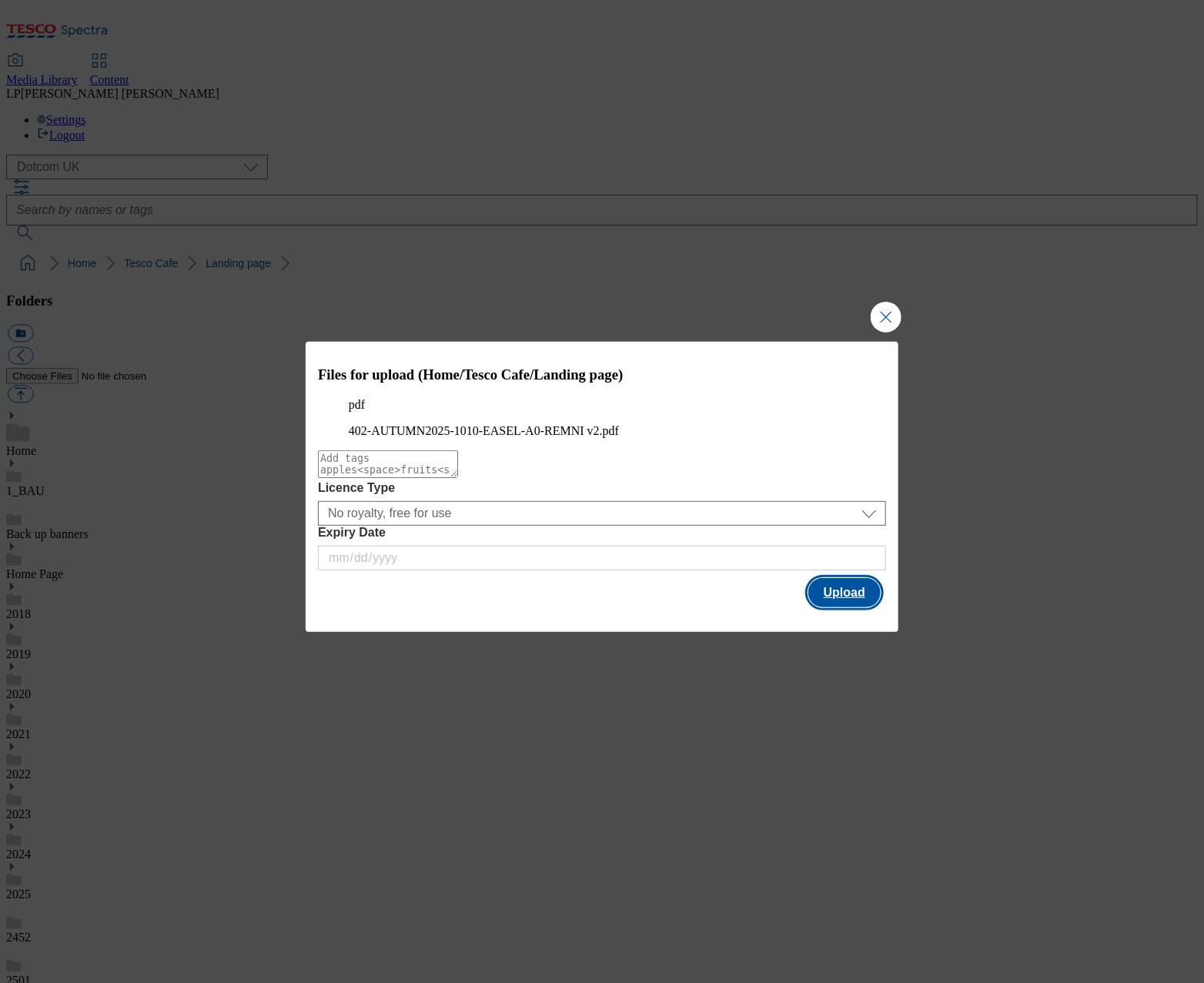
click at [834, 608] on button "Upload" at bounding box center [844, 593] width 72 height 29
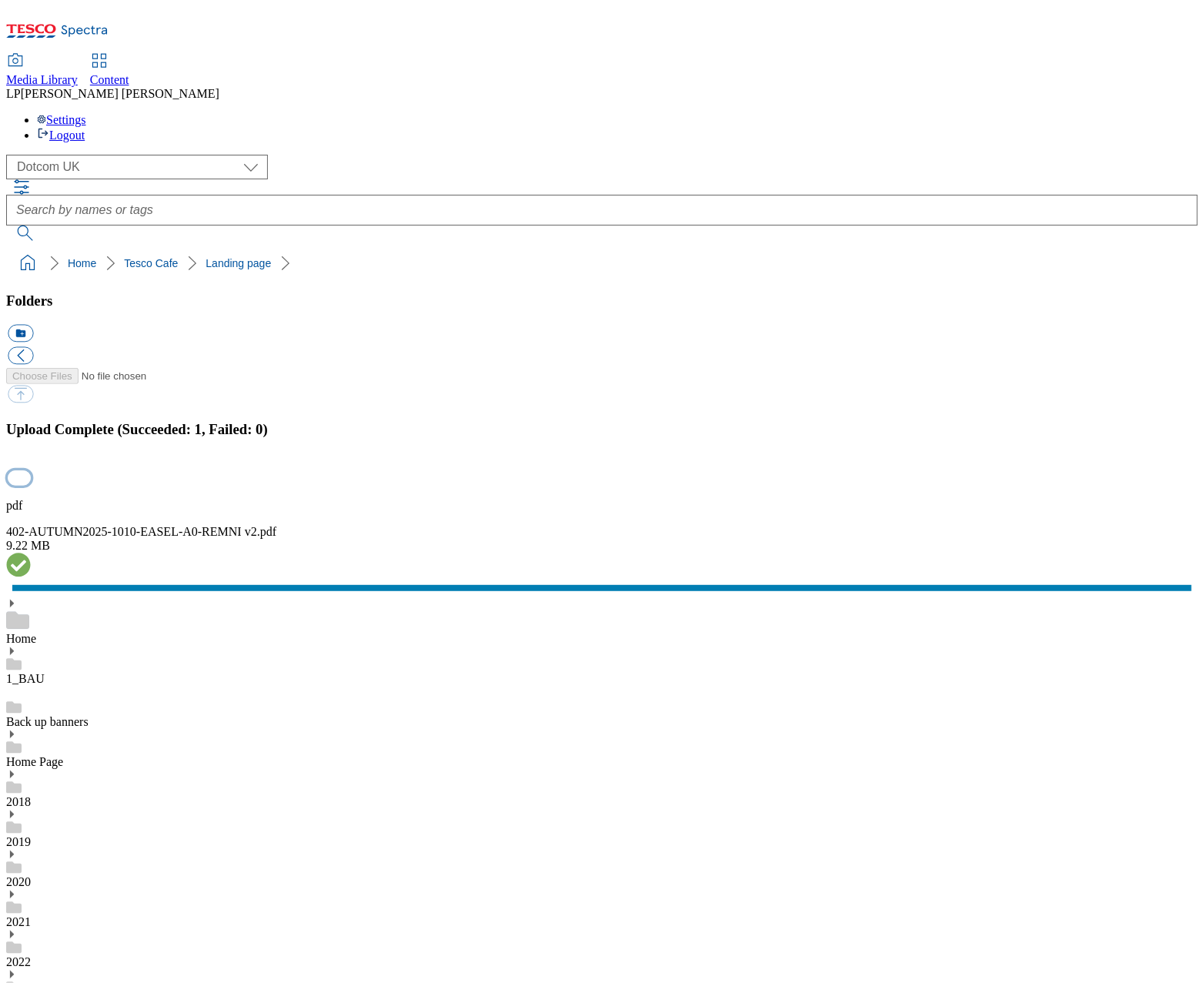
click at [31, 485] on button "button" at bounding box center [19, 478] width 23 height 14
